Goal: Task Accomplishment & Management: Use online tool/utility

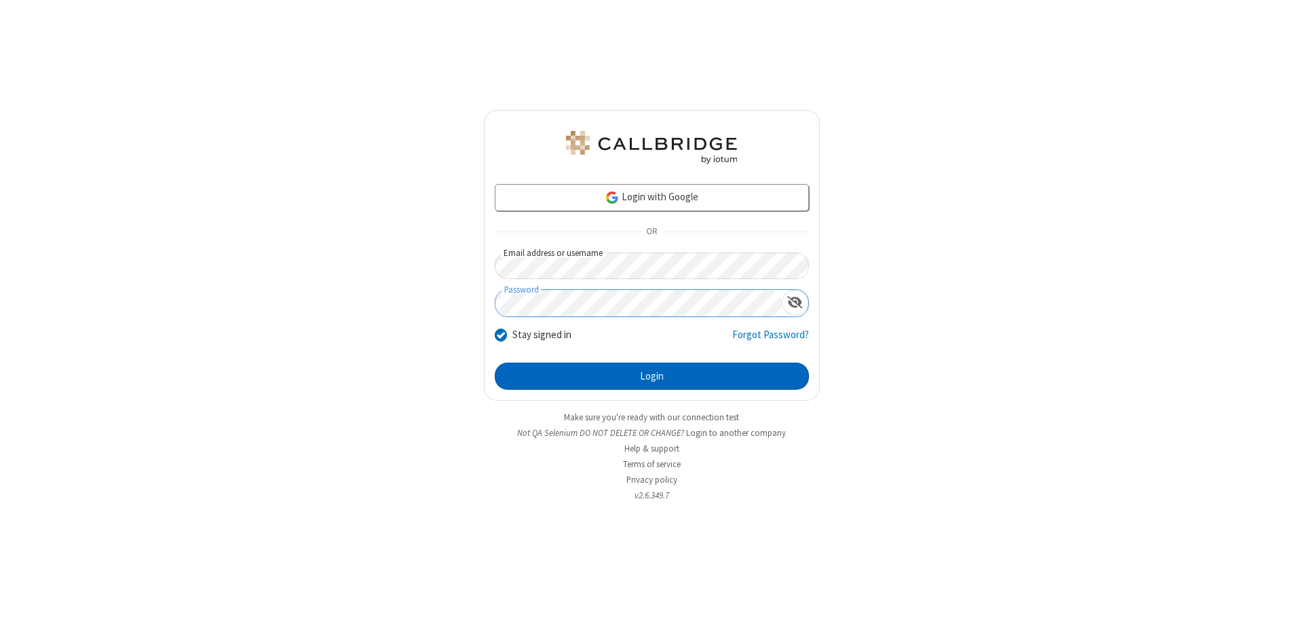
click at [651, 376] on button "Login" at bounding box center [652, 375] width 314 height 27
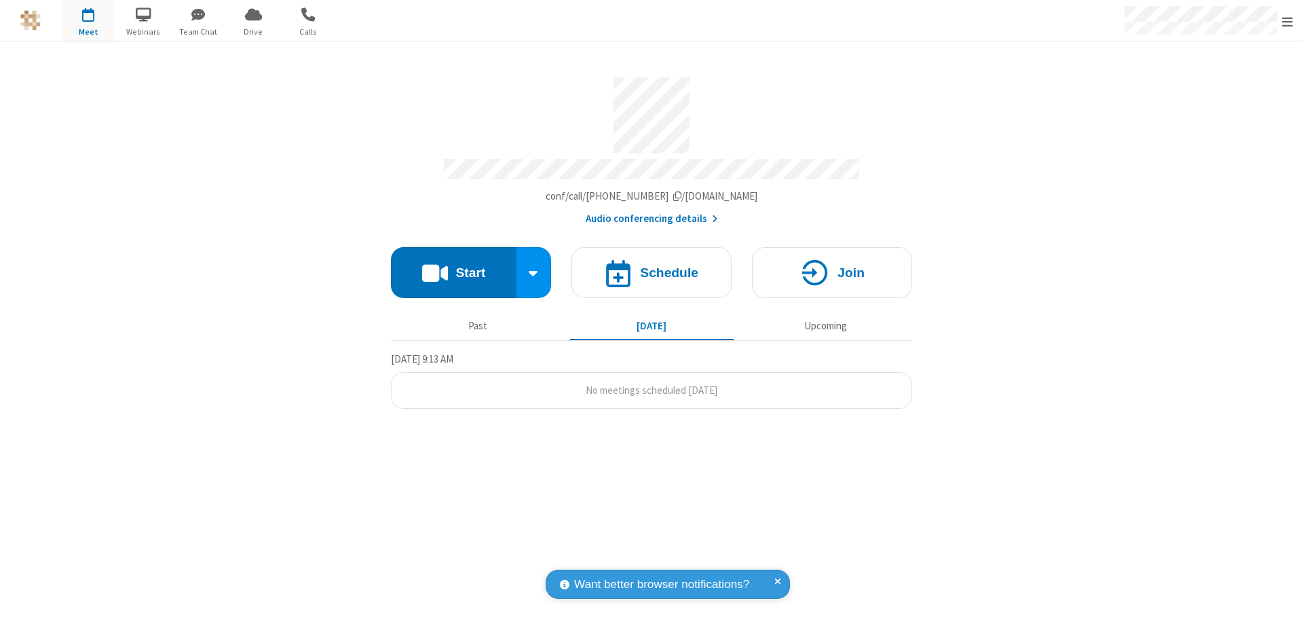
click at [453, 266] on button "Start" at bounding box center [454, 272] width 126 height 51
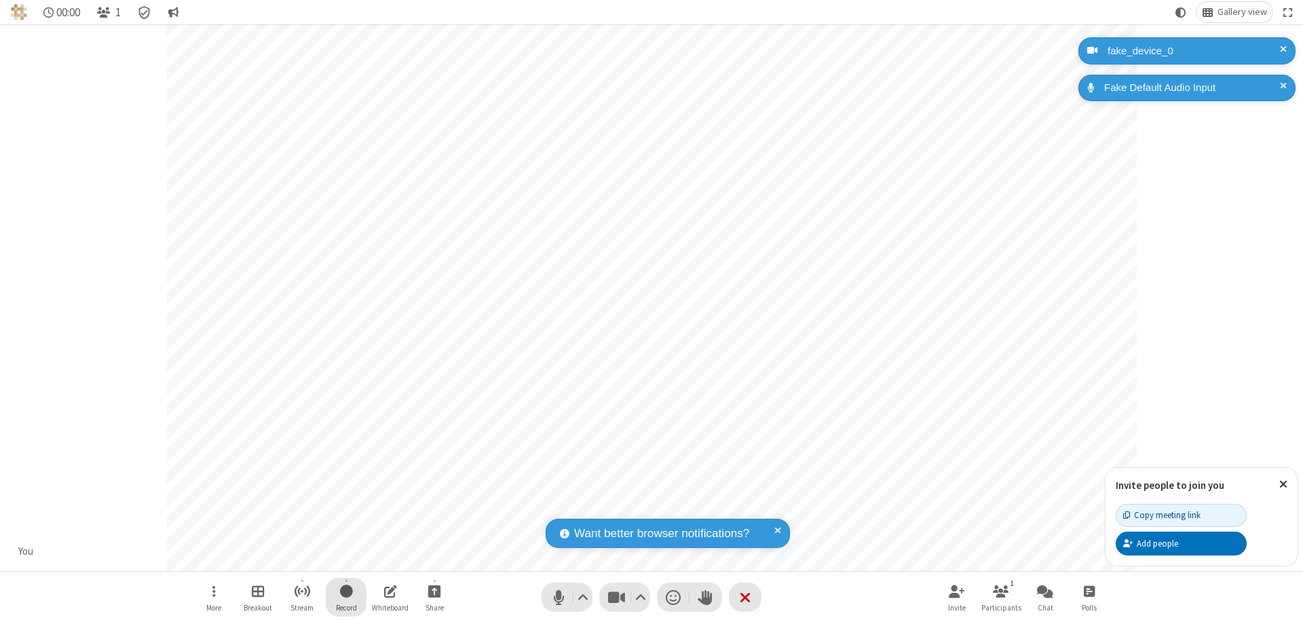
click at [346, 596] on span "Start recording" at bounding box center [346, 590] width 13 height 17
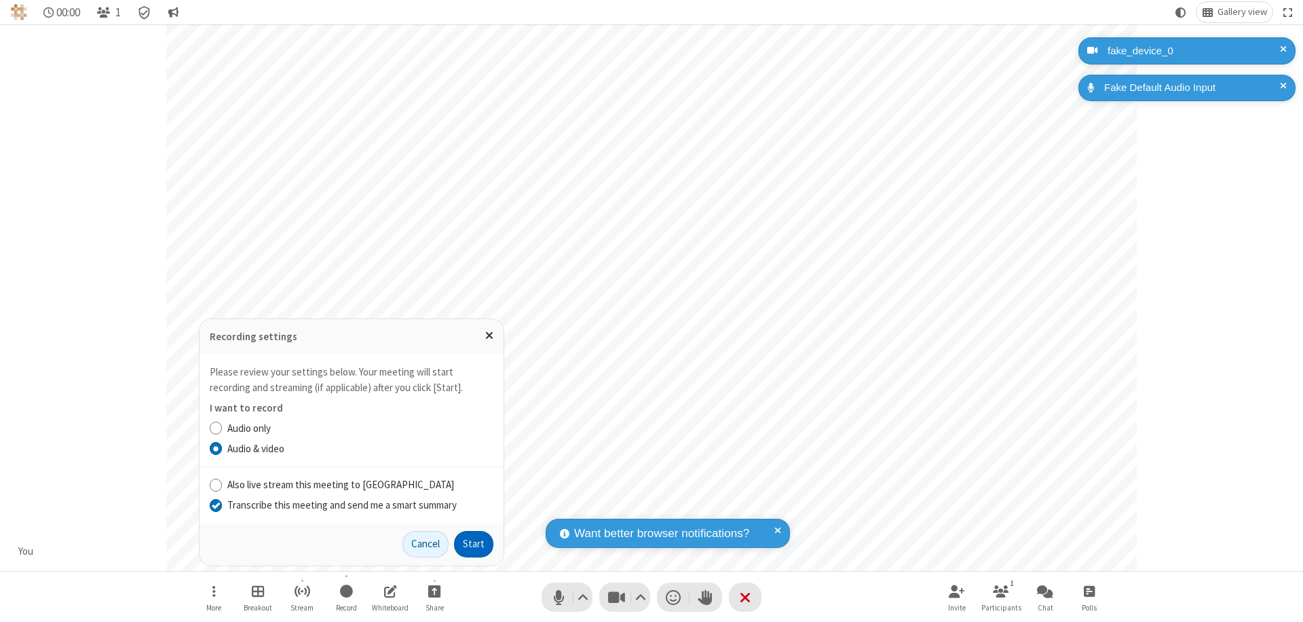
click at [215, 504] on input "Transcribe this meeting and send me a smart summary" at bounding box center [216, 504] width 13 height 14
click at [474, 543] on button "Start" at bounding box center [473, 544] width 39 height 27
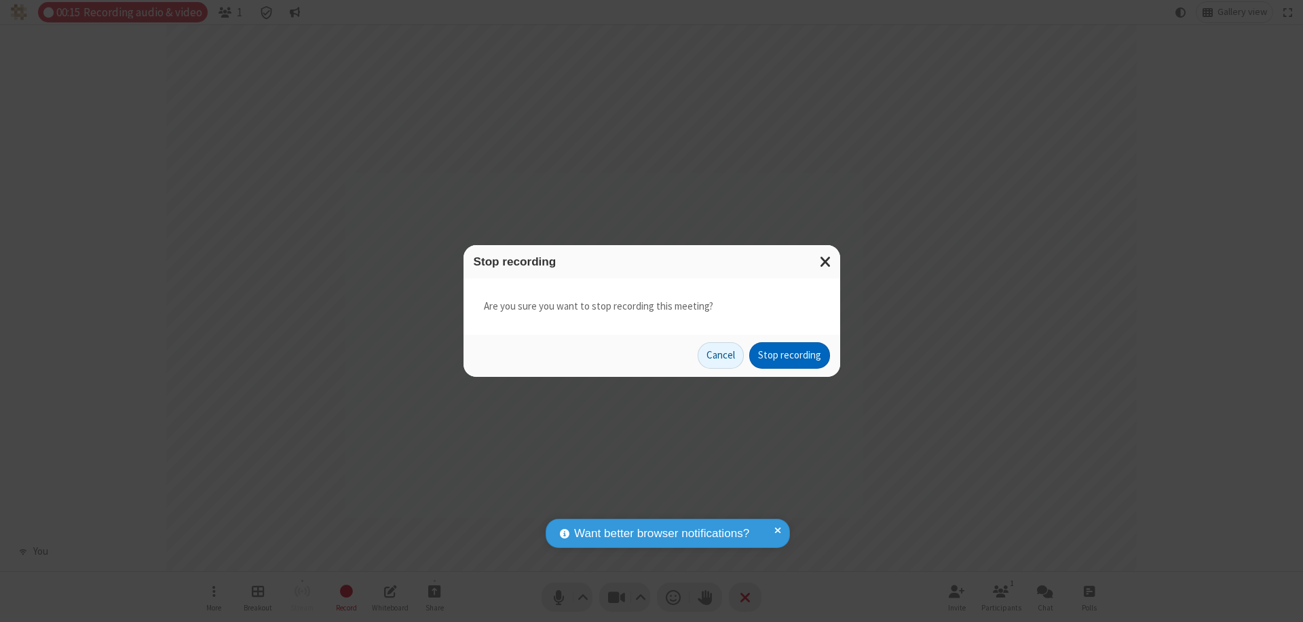
click at [789, 355] on button "Stop recording" at bounding box center [789, 355] width 81 height 27
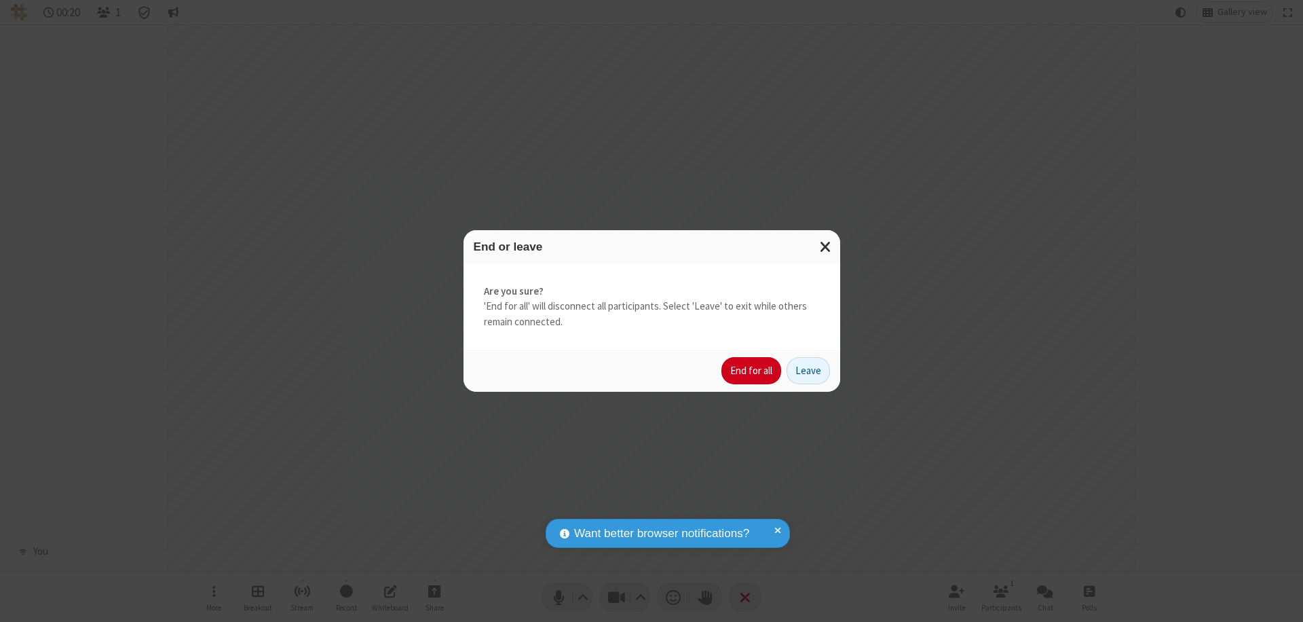
click at [752, 370] on button "End for all" at bounding box center [751, 370] width 60 height 27
